Goal: Use online tool/utility: Utilize a website feature to perform a specific function

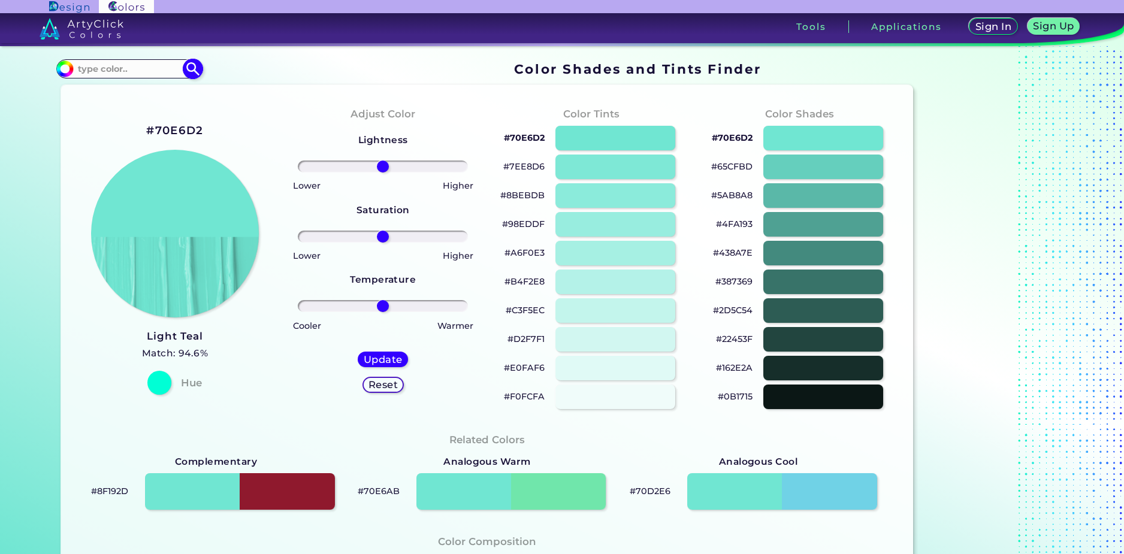
click at [125, 70] on input at bounding box center [128, 68] width 111 height 16
type input "81B1E1"
type input "#000000"
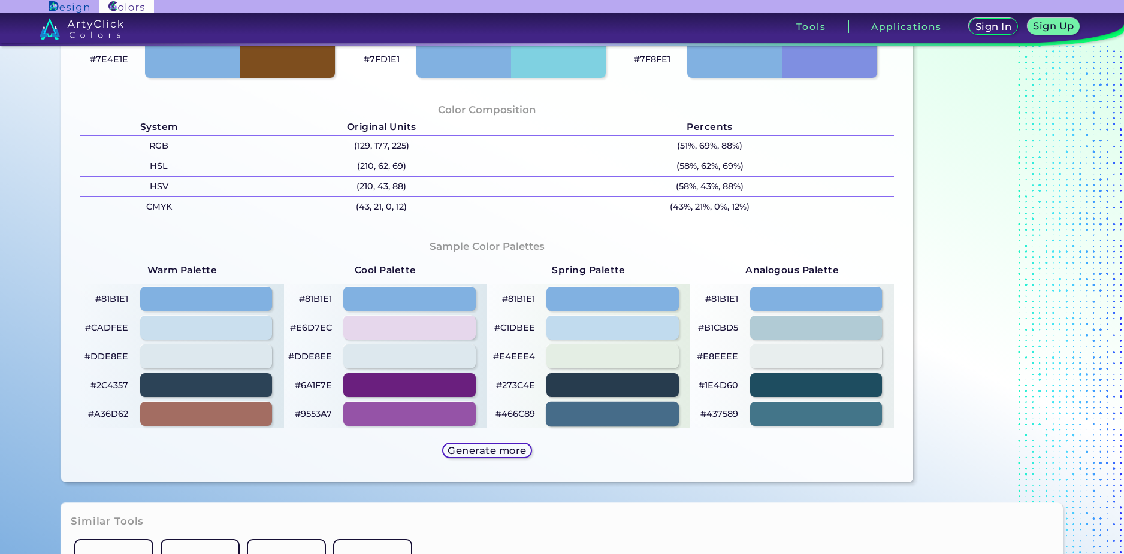
scroll to position [539, 0]
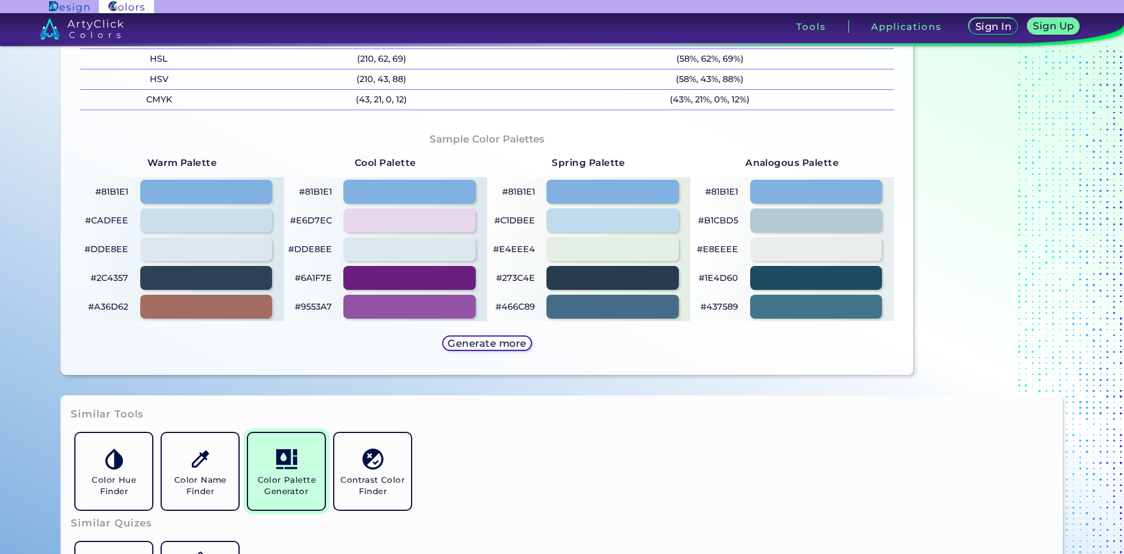
click at [292, 469] on img at bounding box center [286, 459] width 21 height 21
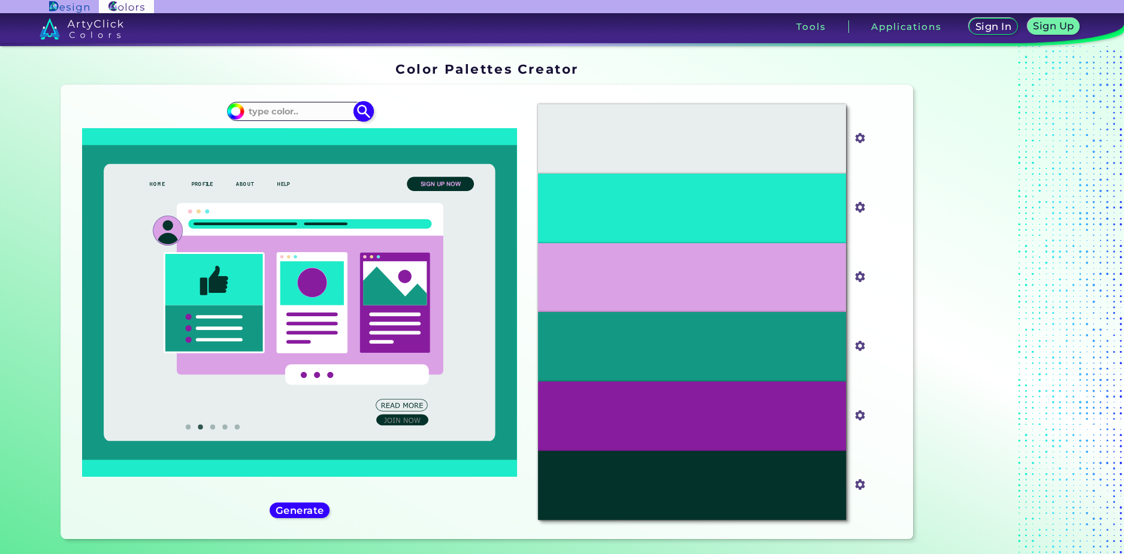
click at [305, 114] on input at bounding box center [299, 111] width 111 height 16
type input "#81B1E1"
type input "#81b1e1"
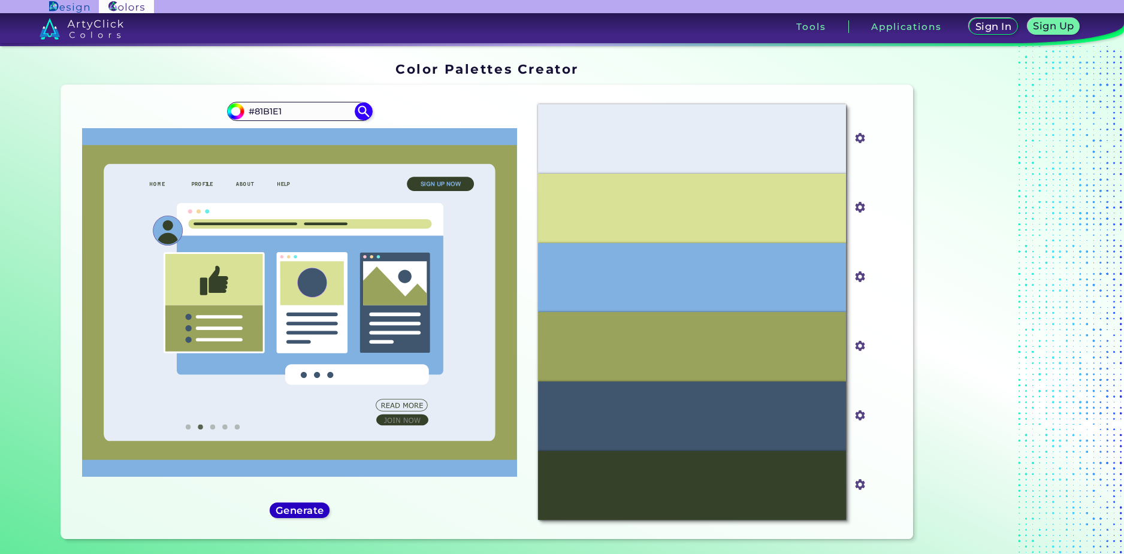
click at [319, 511] on h5 "Generate" at bounding box center [299, 510] width 44 height 9
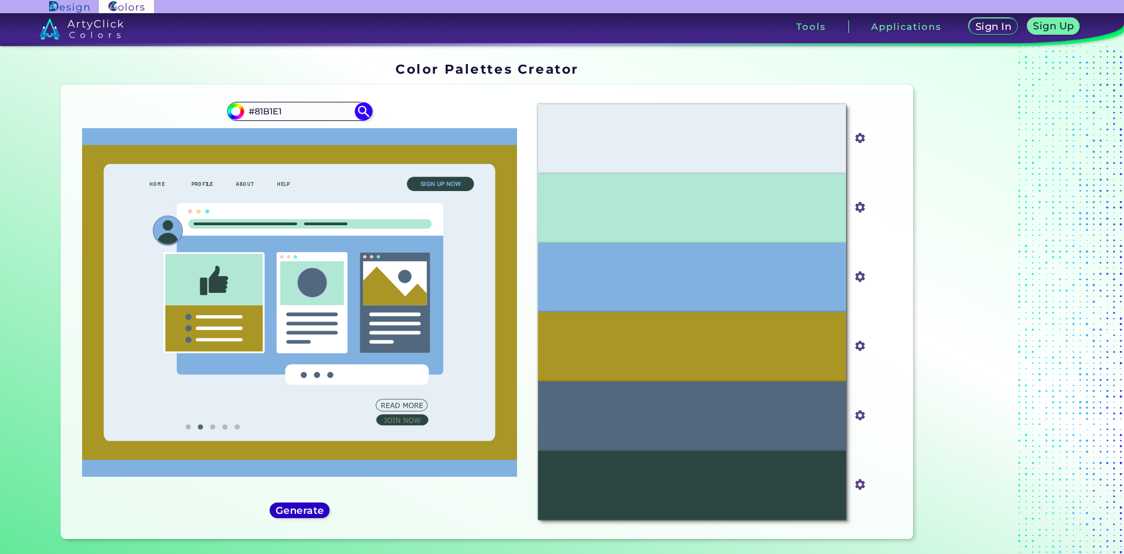
click at [319, 511] on h5 "Generate" at bounding box center [300, 511] width 49 height 10
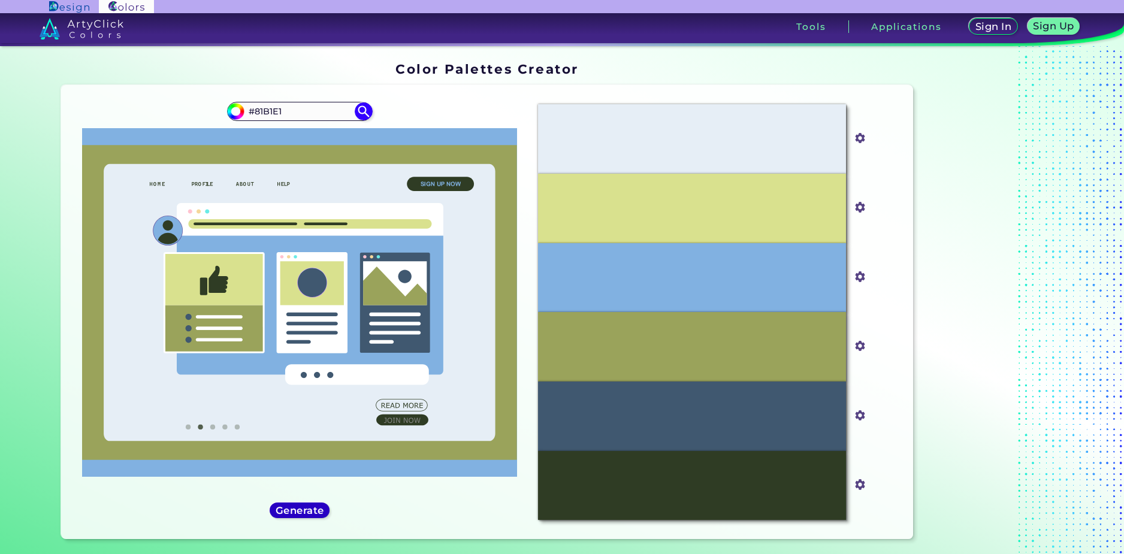
click at [319, 511] on h5 "Generate" at bounding box center [299, 511] width 50 height 10
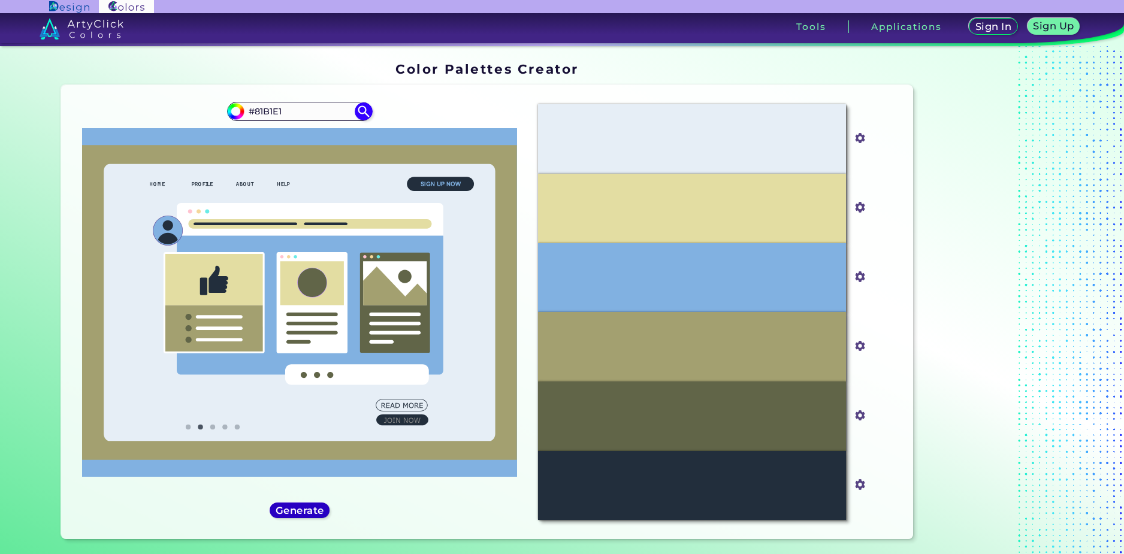
click at [319, 511] on h5 "Generate" at bounding box center [300, 510] width 44 height 9
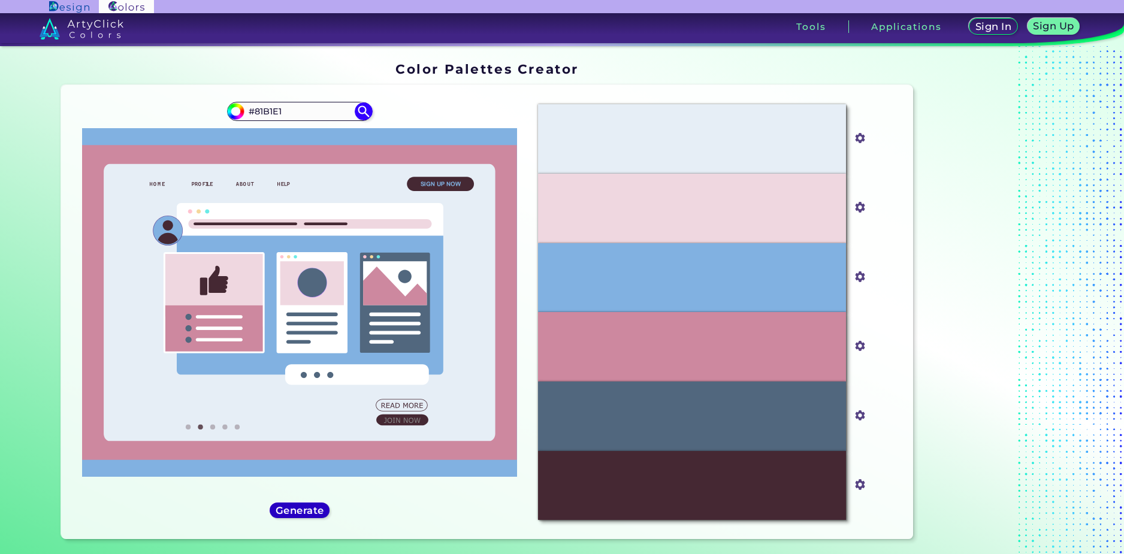
click at [319, 511] on h5 "Generate" at bounding box center [300, 511] width 48 height 10
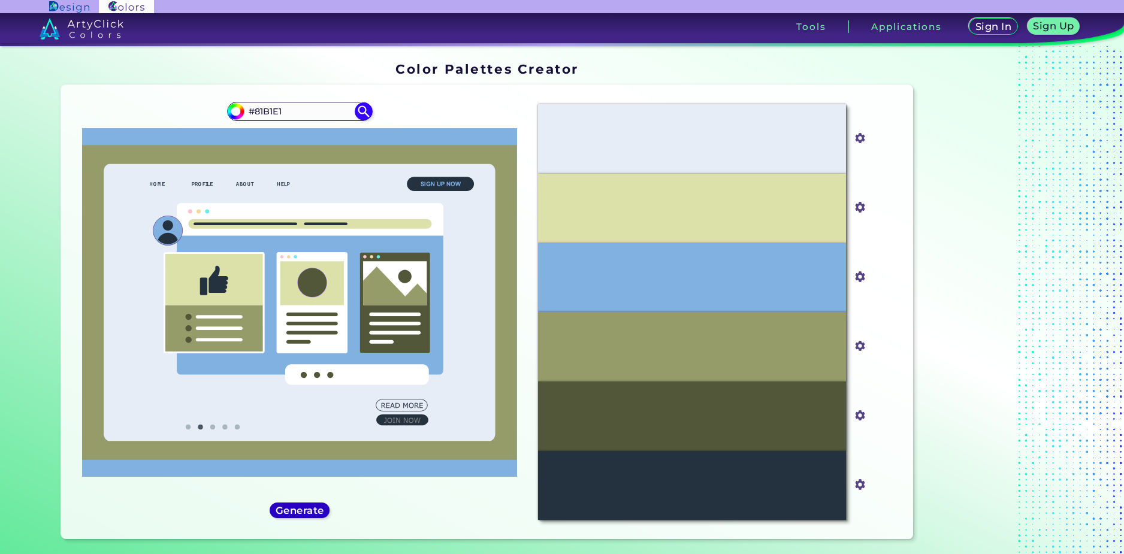
click at [319, 511] on h5 "Generate" at bounding box center [299, 511] width 47 height 10
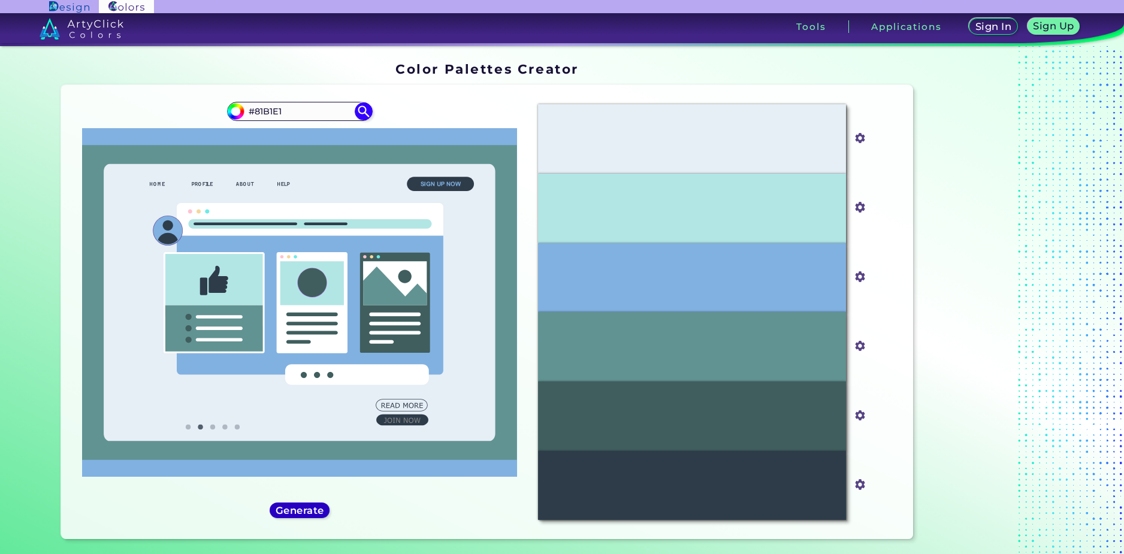
click at [319, 511] on h5 "Generate" at bounding box center [299, 510] width 44 height 9
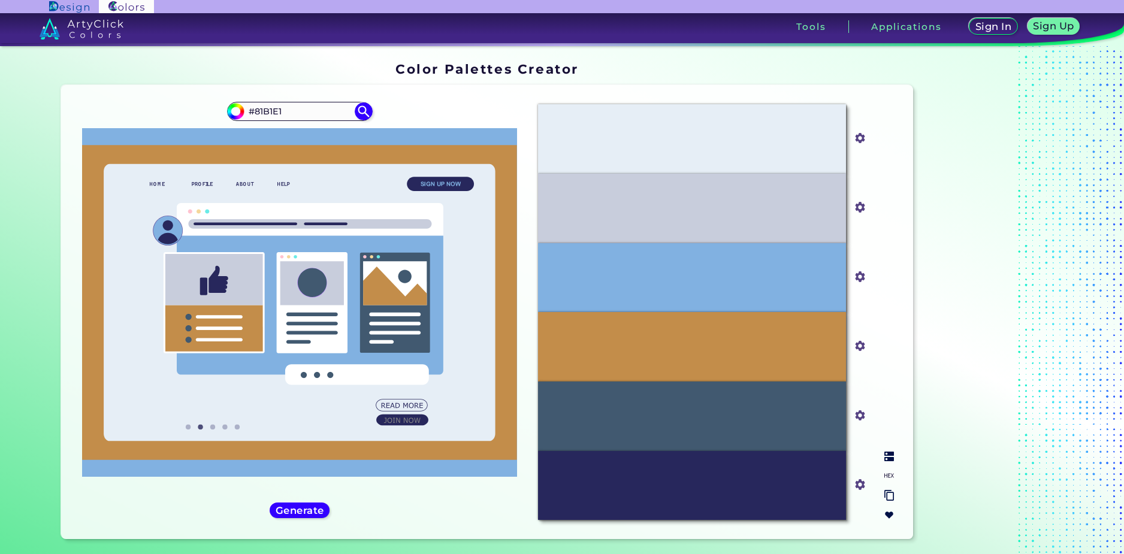
click at [857, 140] on input "#e6eef6" at bounding box center [857, 136] width 15 height 15
type input "#ffffff"
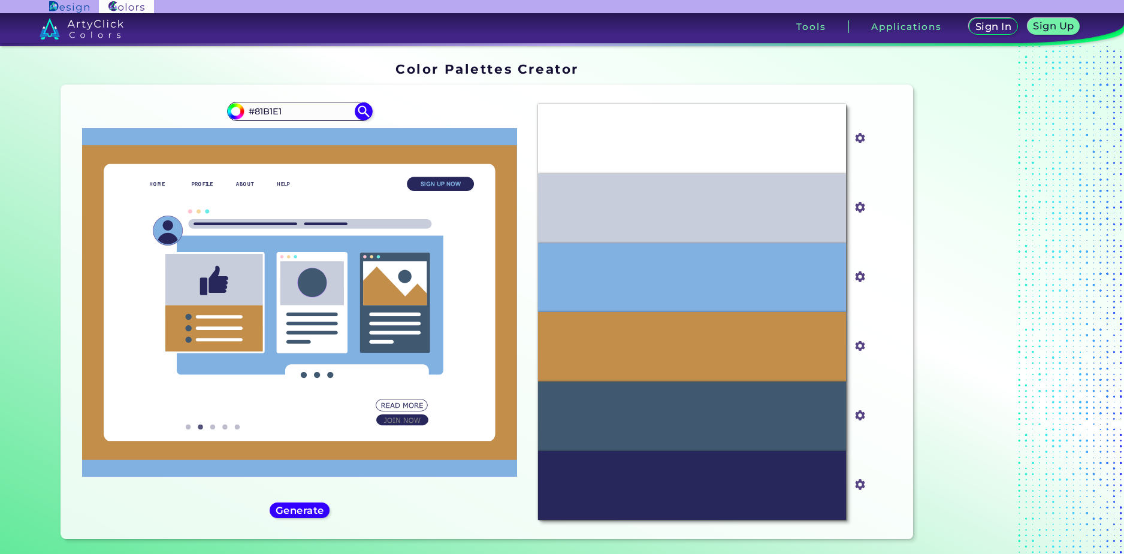
click at [905, 322] on div "Oops - something went wrong. Please try again. #FFFFFF #ffffff #C8CDDC #c8cddc …" at bounding box center [486, 312] width 851 height 454
click at [858, 207] on input "#c8cddc" at bounding box center [857, 206] width 15 height 15
type input "#0009f9"
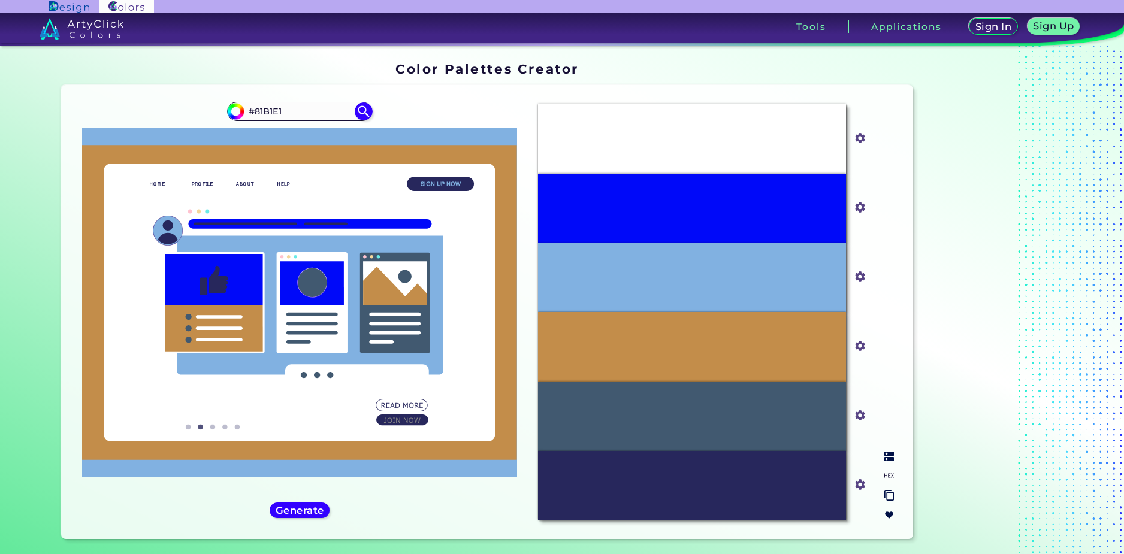
click at [855, 202] on input "#0009f9" at bounding box center [857, 206] width 15 height 15
type input "#000009"
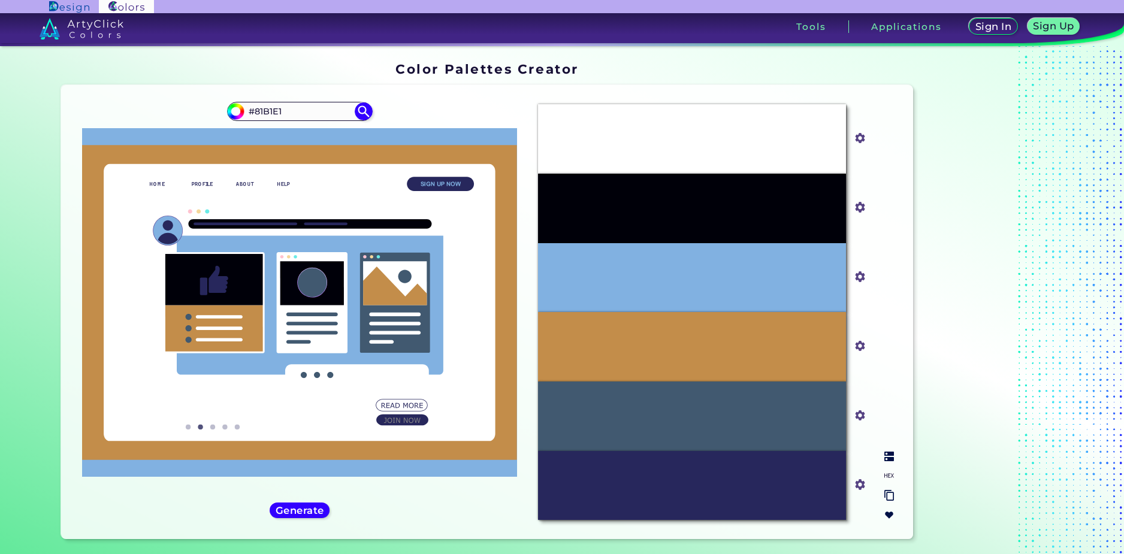
click at [859, 211] on input "#000009" at bounding box center [857, 206] width 15 height 15
type input "#9f9f9c"
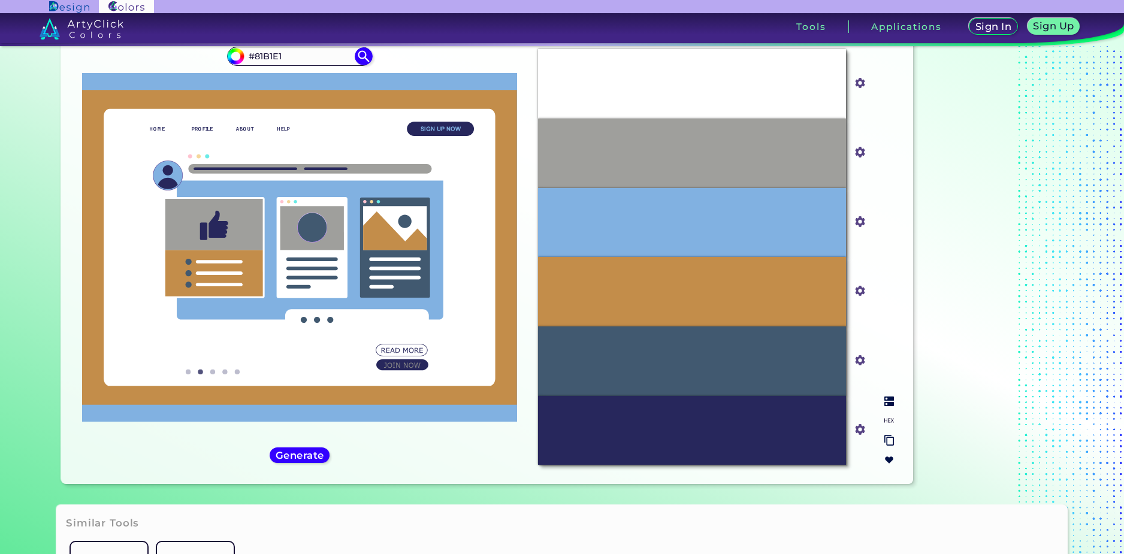
scroll to position [60, 0]
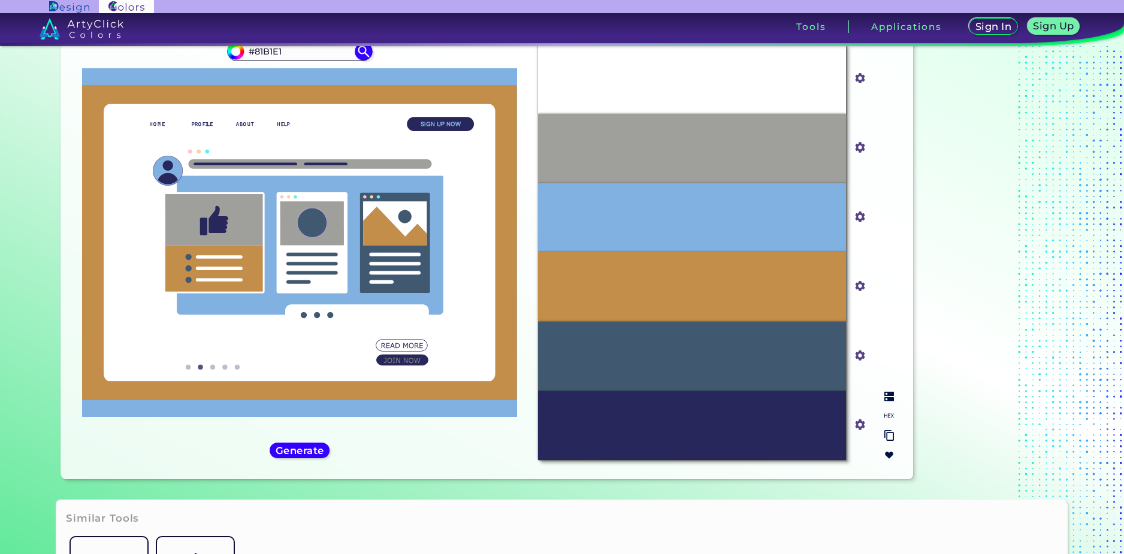
click at [859, 354] on input "#415970" at bounding box center [857, 354] width 15 height 15
type input "#3d3c3a"
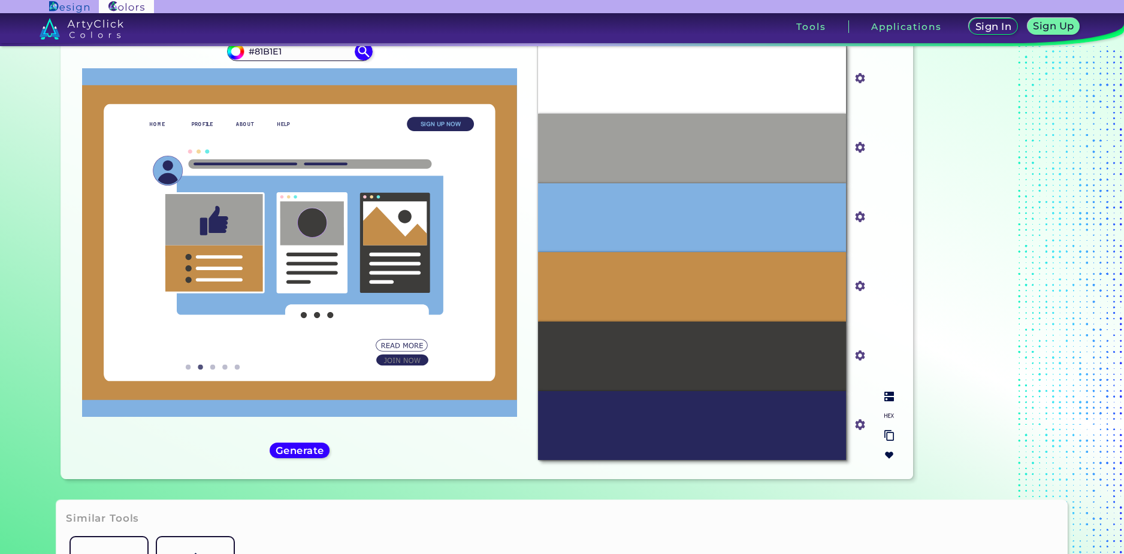
click at [852, 424] on input "#27275c" at bounding box center [857, 423] width 15 height 15
type input "#000000"
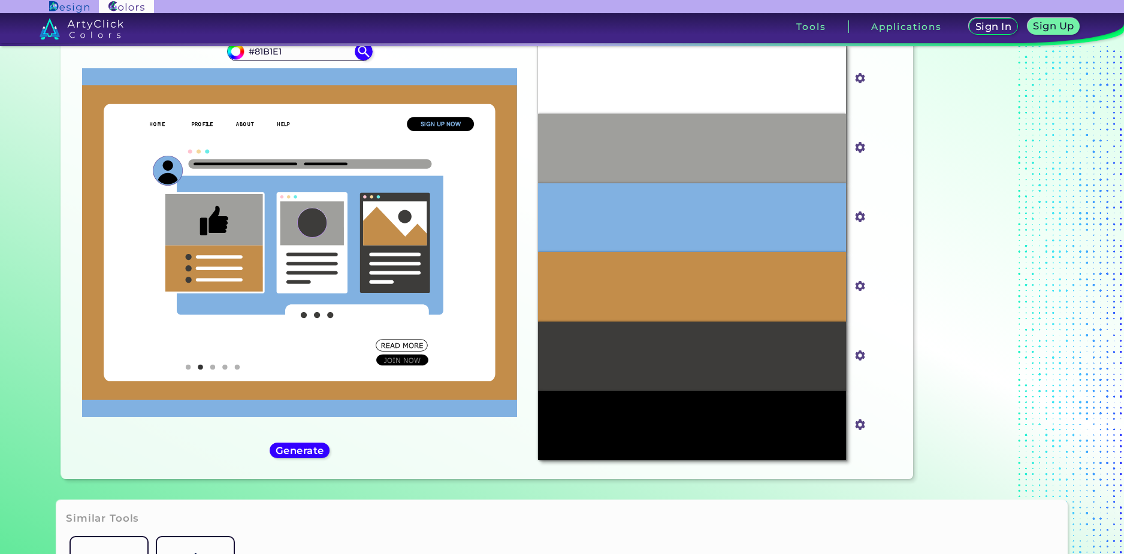
click at [957, 313] on div at bounding box center [993, 243] width 150 height 492
click at [857, 287] on input "#c38d4a" at bounding box center [857, 284] width 15 height 15
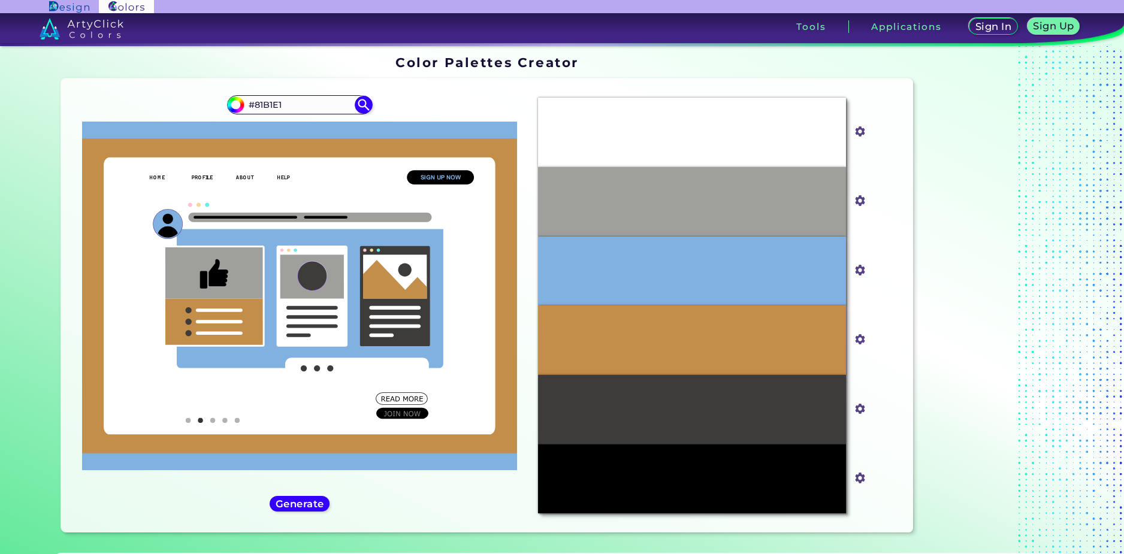
scroll to position [0, 0]
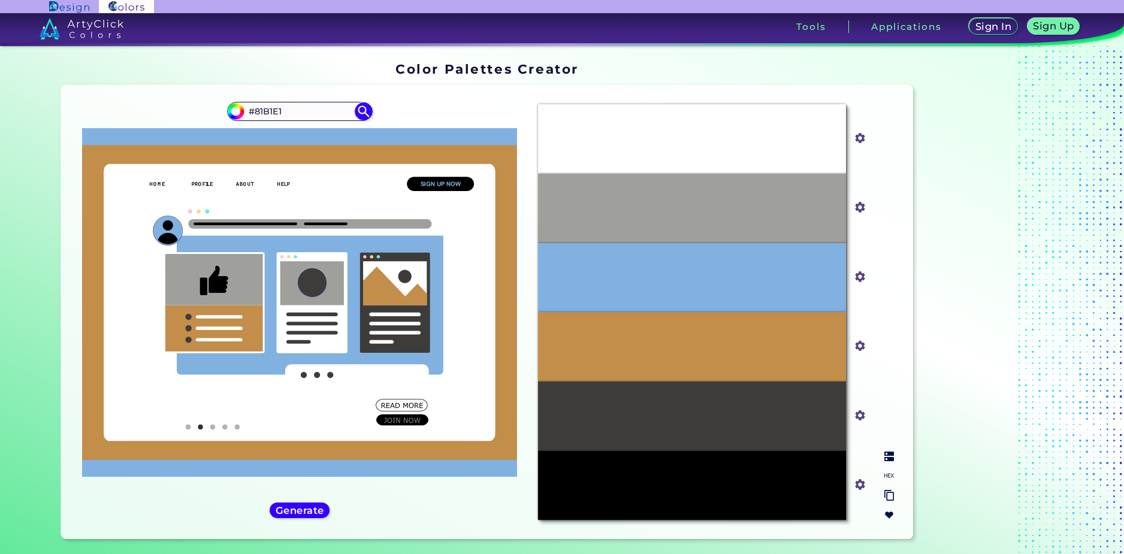
click at [859, 341] on input "#c38d4a" at bounding box center [857, 344] width 15 height 15
type input "#f8ce59"
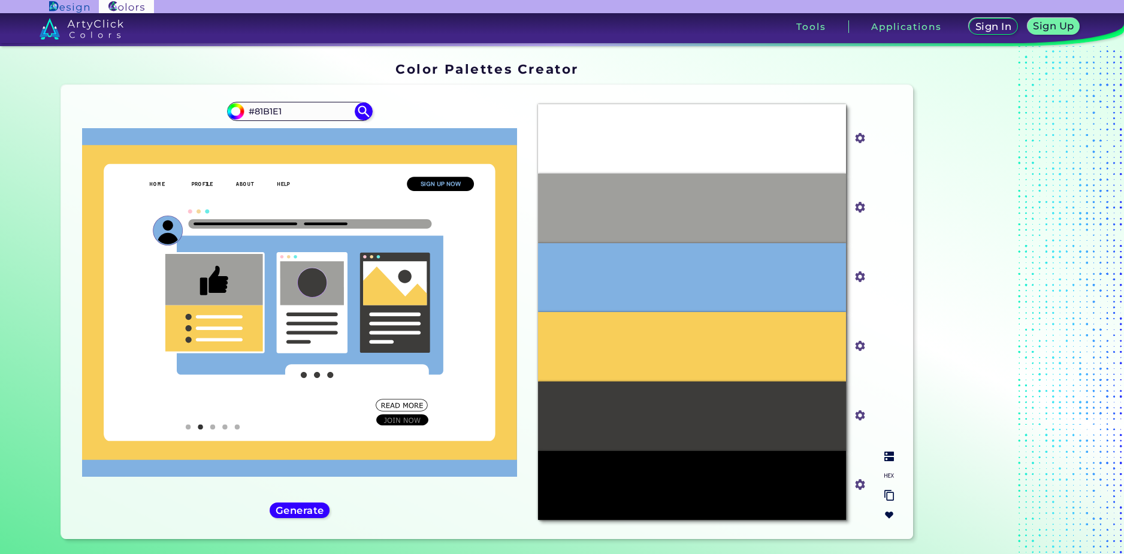
click at [853, 343] on input "#f8ce59" at bounding box center [857, 344] width 15 height 15
type input "#ffe499"
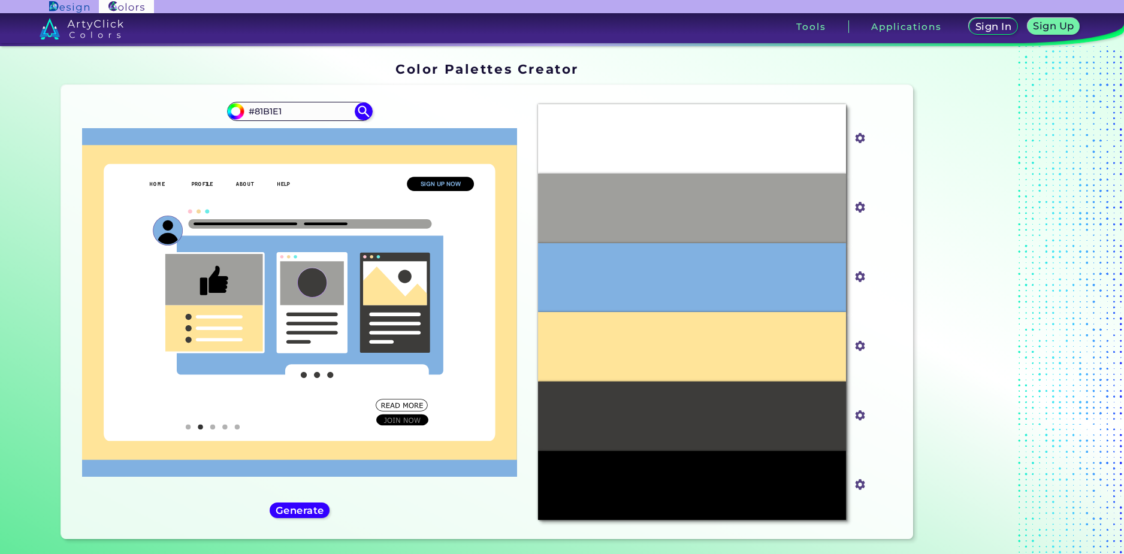
click at [978, 373] on div at bounding box center [993, 303] width 150 height 492
click at [858, 346] on input "#ffe499" at bounding box center [857, 344] width 15 height 15
type input "#ffbb00"
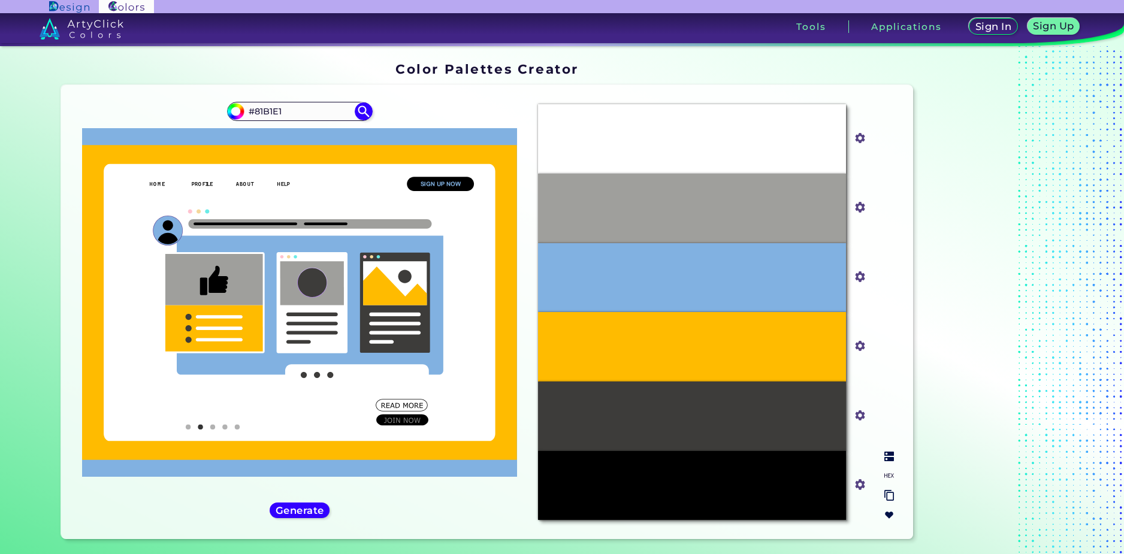
click at [862, 349] on img at bounding box center [860, 346] width 16 height 16
click at [860, 345] on input "#ffbb00" at bounding box center [857, 344] width 15 height 15
type input "#fffa61"
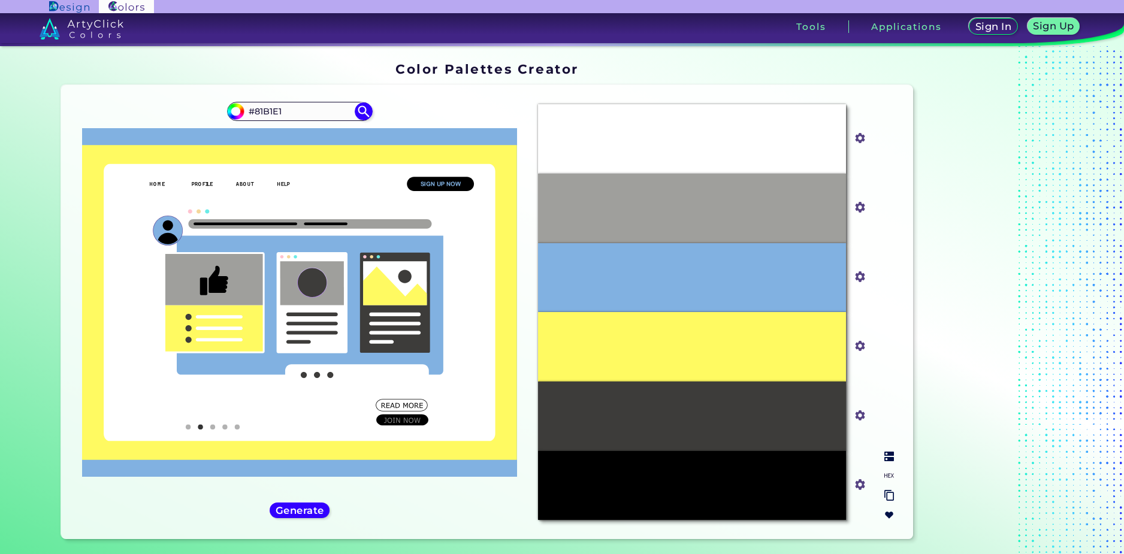
click at [859, 347] on input "#fffa61" at bounding box center [857, 344] width 15 height 15
type input "#fff047"
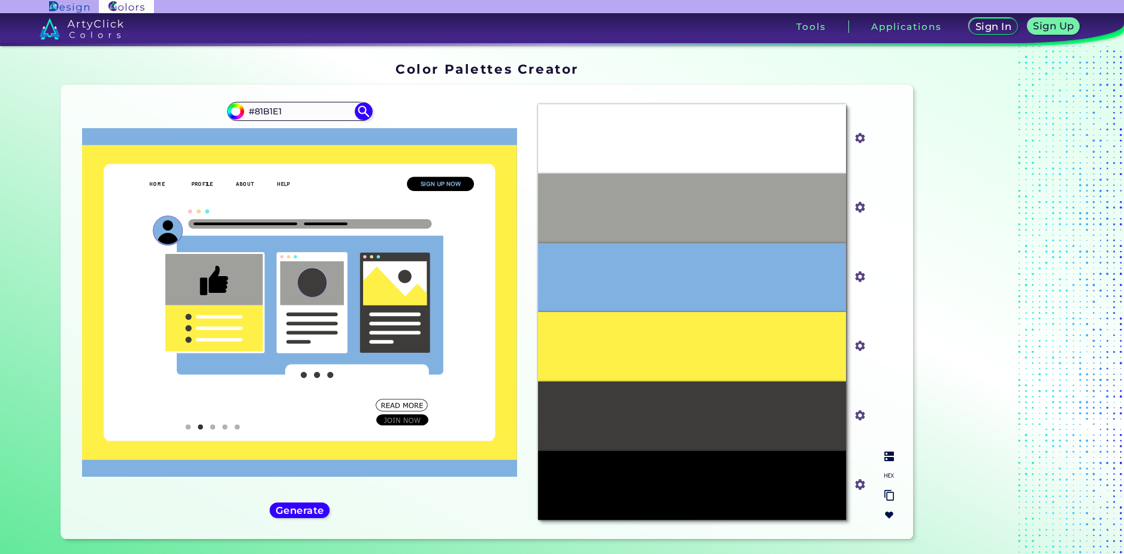
click at [858, 349] on input "#fff047" at bounding box center [857, 344] width 15 height 15
type input "#ffeb14"
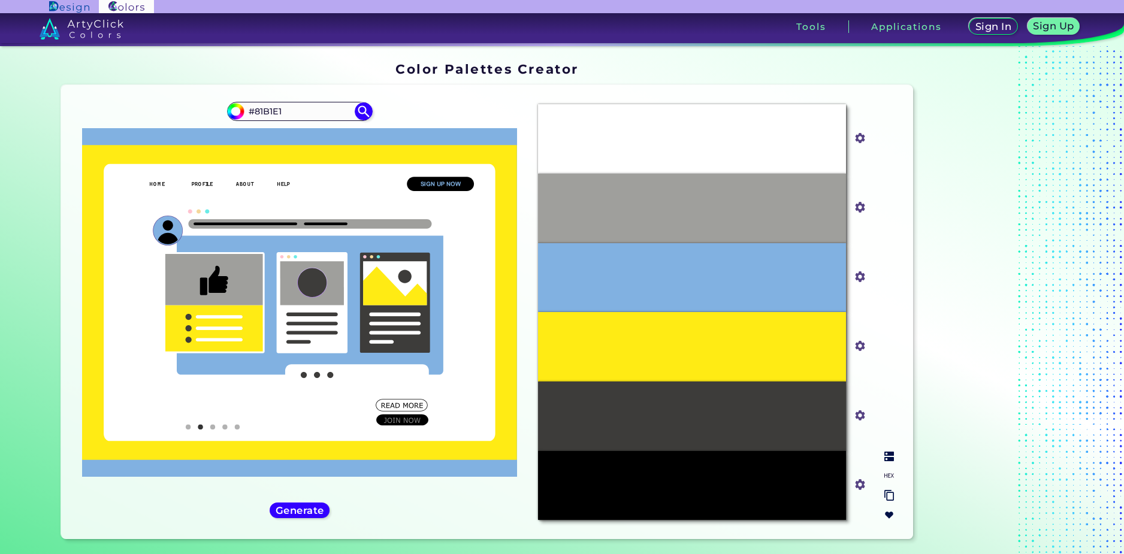
click at [858, 350] on input "#ffeb14" at bounding box center [857, 344] width 15 height 15
type input "#fddc35"
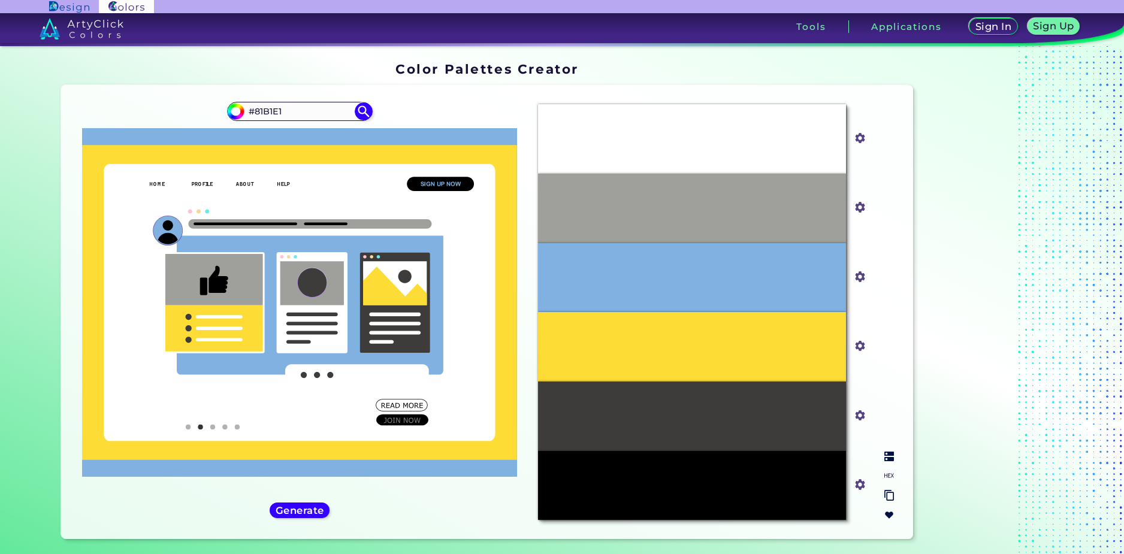
click at [897, 352] on div "#FFFFFF #ffffff #9F9F9C #9f9f9c #81B1E1 #81b1e1 #FDDC35 #fddc35 #3D3C3A #3d3c3a…" at bounding box center [715, 312] width 374 height 435
click at [859, 352] on img at bounding box center [860, 346] width 16 height 16
click at [859, 350] on input "#fddc35" at bounding box center [857, 344] width 15 height 15
